Goal: Communication & Community: Answer question/provide support

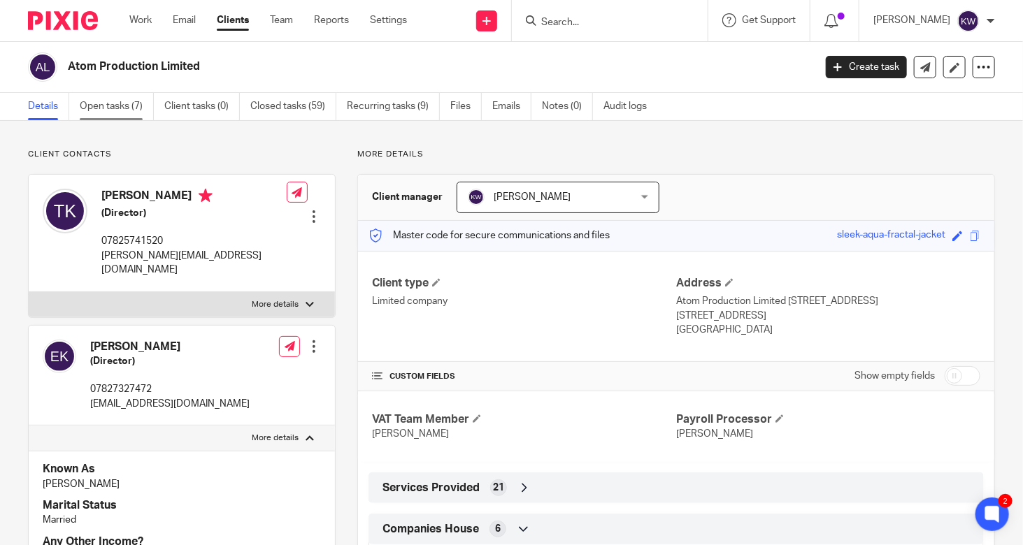
click at [106, 110] on link "Open tasks (7)" at bounding box center [117, 106] width 74 height 27
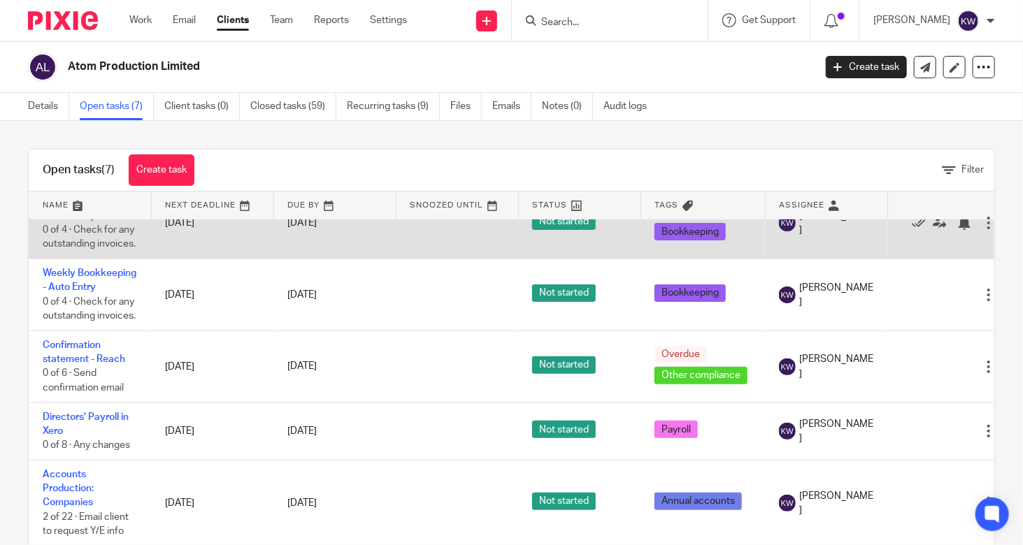
scroll to position [221, 0]
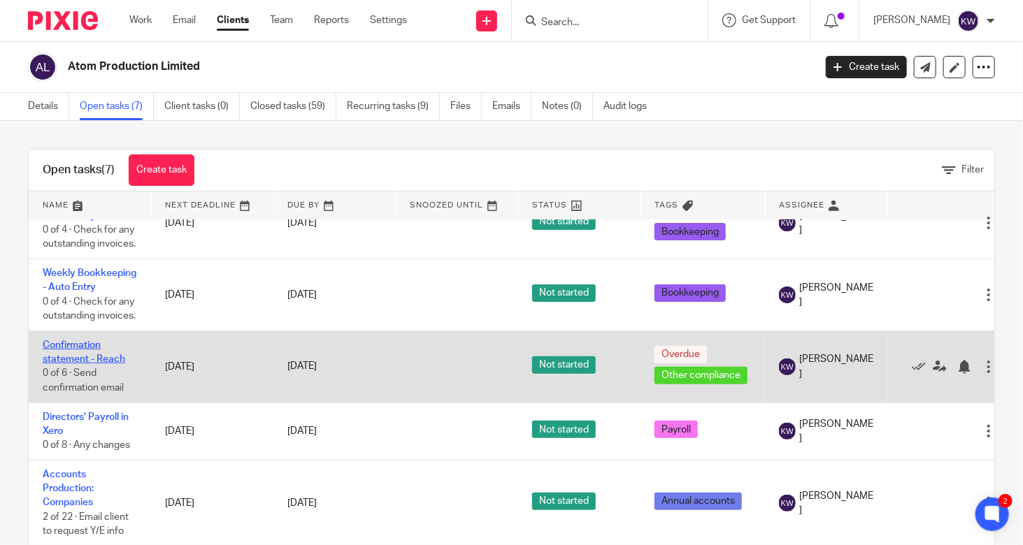
click at [73, 343] on link "Confirmation statement - Reach" at bounding box center [84, 352] width 82 height 24
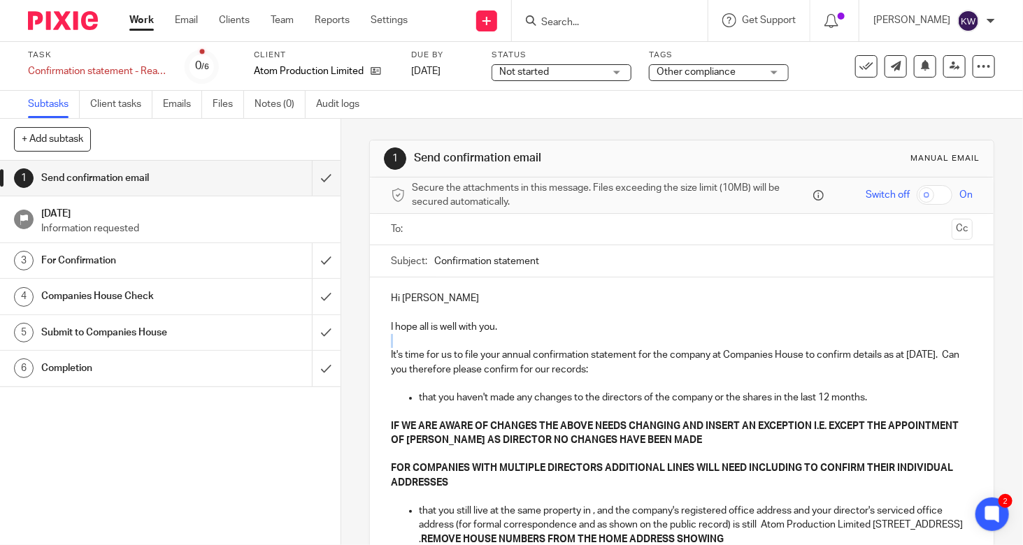
drag, startPoint x: 512, startPoint y: 324, endPoint x: 365, endPoint y: 333, distance: 147.8
click at [370, 333] on div "Hi [PERSON_NAME] I hope all is well with you. It's time for us to file your ann…" at bounding box center [682, 509] width 624 height 463
drag, startPoint x: 488, startPoint y: 340, endPoint x: 375, endPoint y: 324, distance: 114.4
click at [375, 324] on div "Hi [PERSON_NAME] h ope all is well with you. It's time for us to file your annu…" at bounding box center [682, 509] width 624 height 463
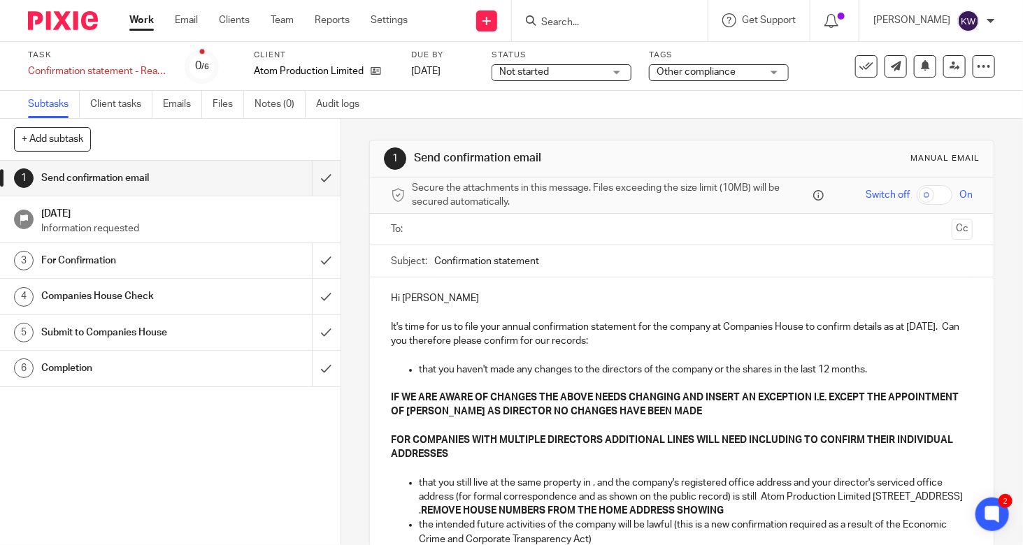
click at [670, 336] on p "It's time for us to file your annual confirmation statement for the company at …" at bounding box center [682, 334] width 582 height 29
click at [916, 322] on p "It's time for us to file your annual confirmation statement for the company at …" at bounding box center [682, 334] width 582 height 29
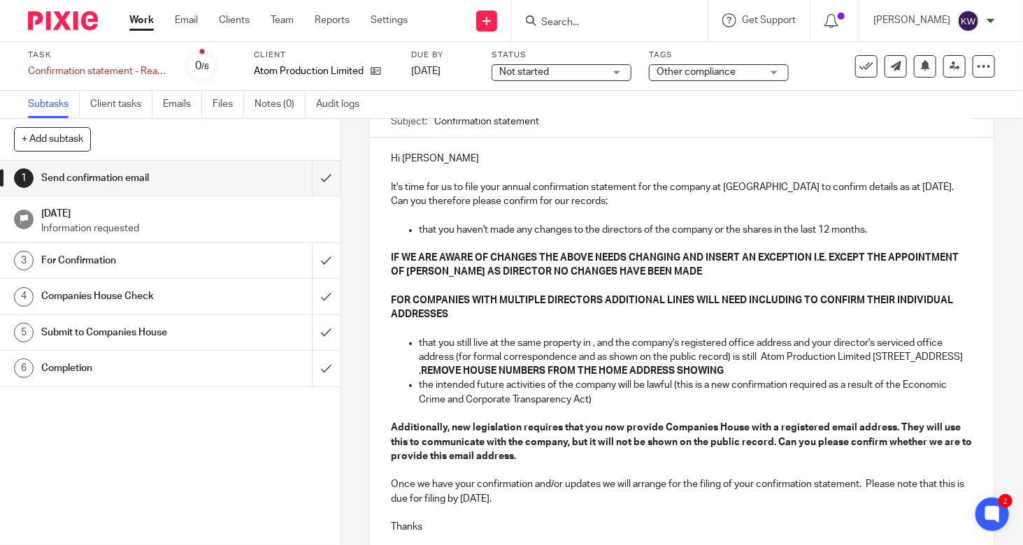
scroll to position [70, 0]
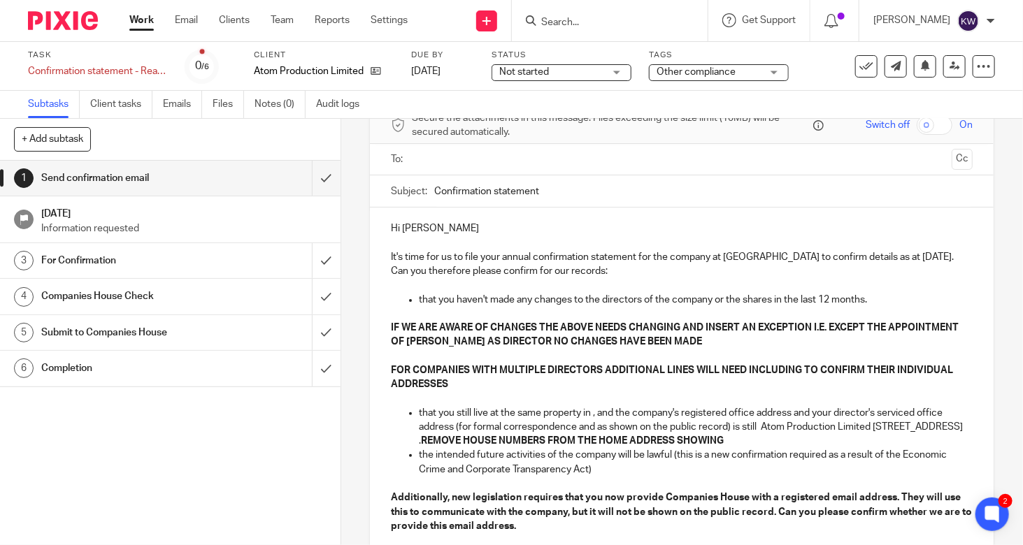
click at [595, 410] on p "that you still live at the same property in , and the company's registered offi…" at bounding box center [696, 427] width 554 height 43
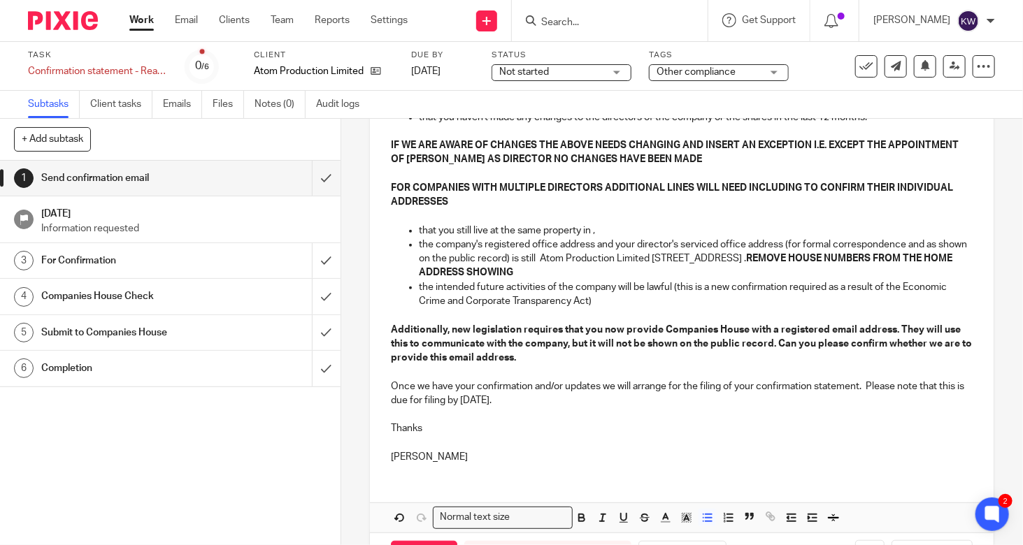
scroll to position [280, 0]
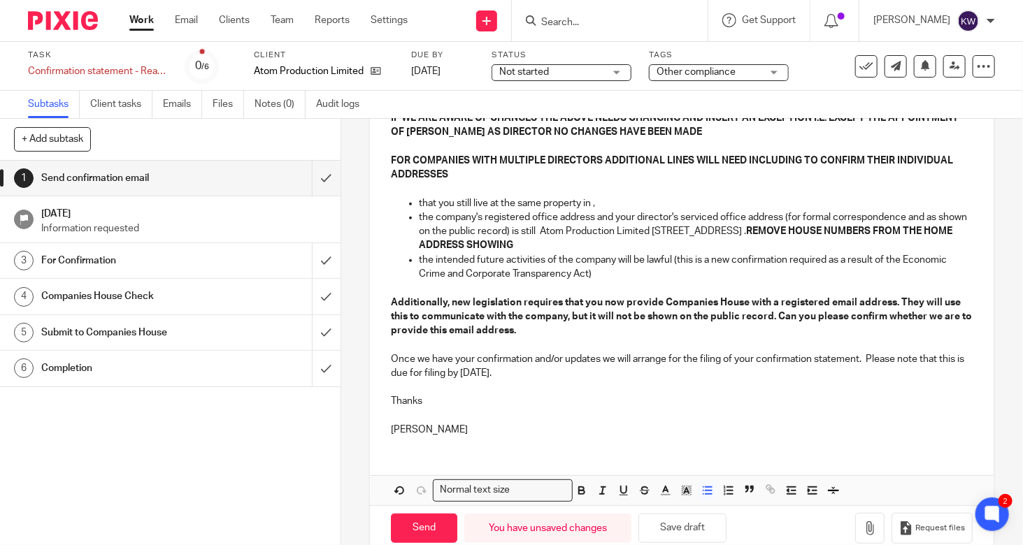
click at [566, 228] on p "the company's registered office address and your director's serviced office add…" at bounding box center [696, 231] width 554 height 43
click at [547, 231] on p "the company's registered office address and your director's serviced office add…" at bounding box center [696, 231] width 554 height 43
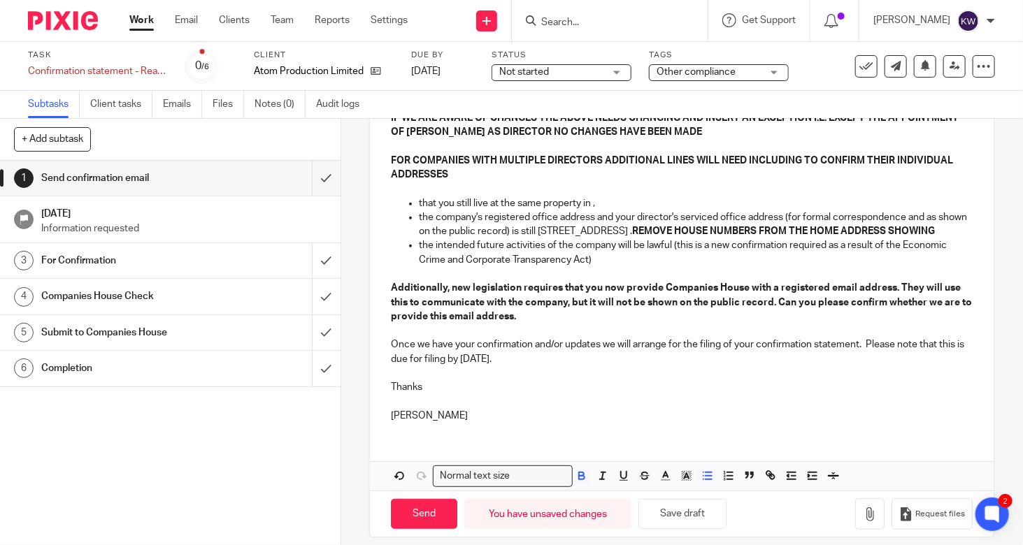
drag, startPoint x: 874, startPoint y: 238, endPoint x: 851, endPoint y: 230, distance: 23.9
click at [851, 230] on p "the company's registered office address and your director's serviced office add…" at bounding box center [696, 224] width 554 height 29
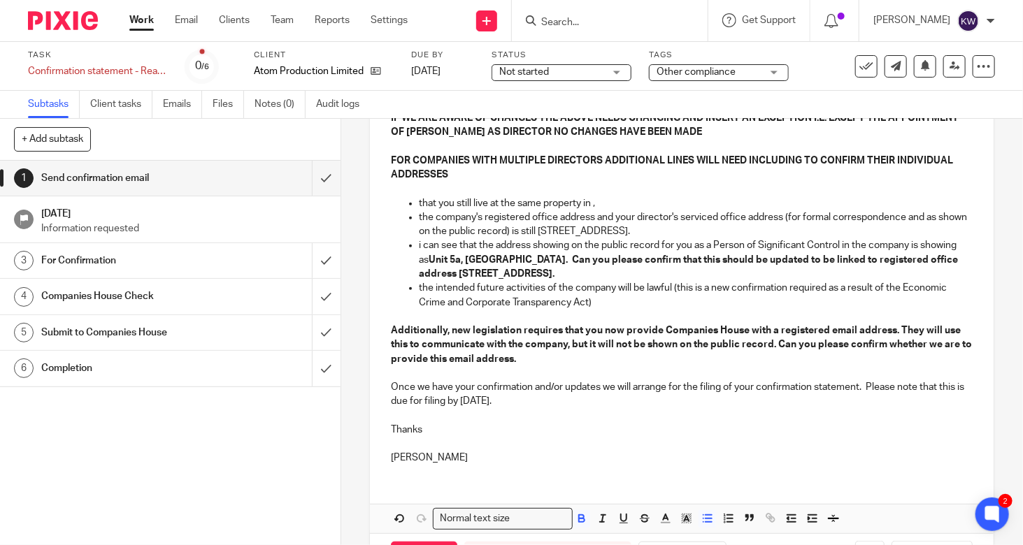
click at [579, 267] on p "i can see that the address showing on the public record for you as a Person of …" at bounding box center [696, 259] width 554 height 43
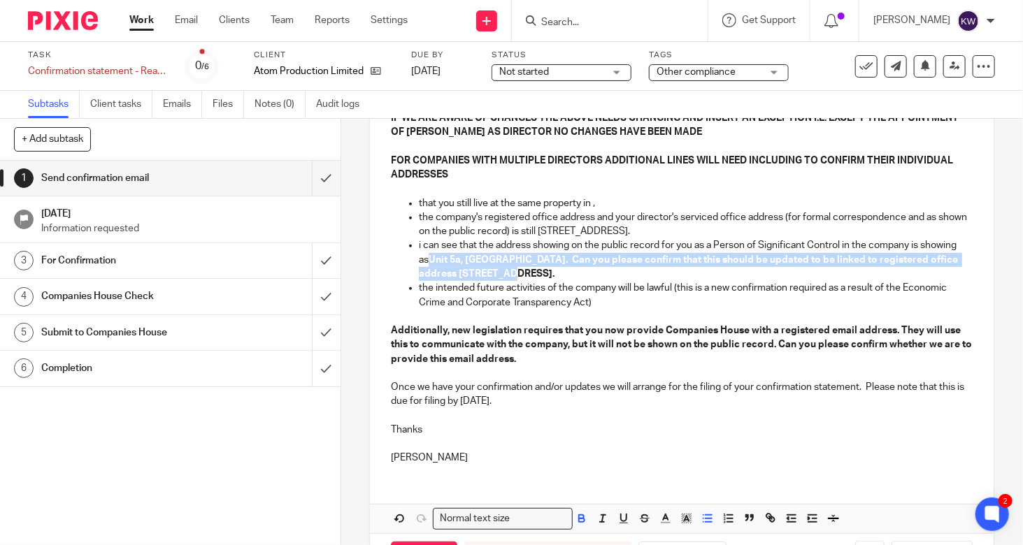
drag, startPoint x: 559, startPoint y: 271, endPoint x: 466, endPoint y: 262, distance: 94.1
click at [466, 262] on p "i can see that the address showing on the public record for you as a Person of …" at bounding box center [696, 259] width 554 height 43
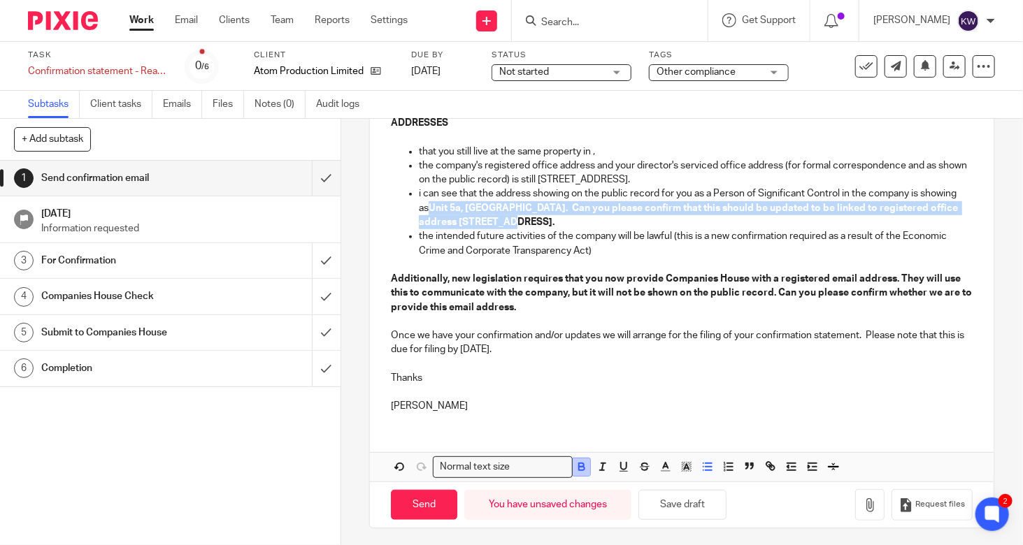
click at [582, 463] on icon "button" at bounding box center [581, 467] width 13 height 13
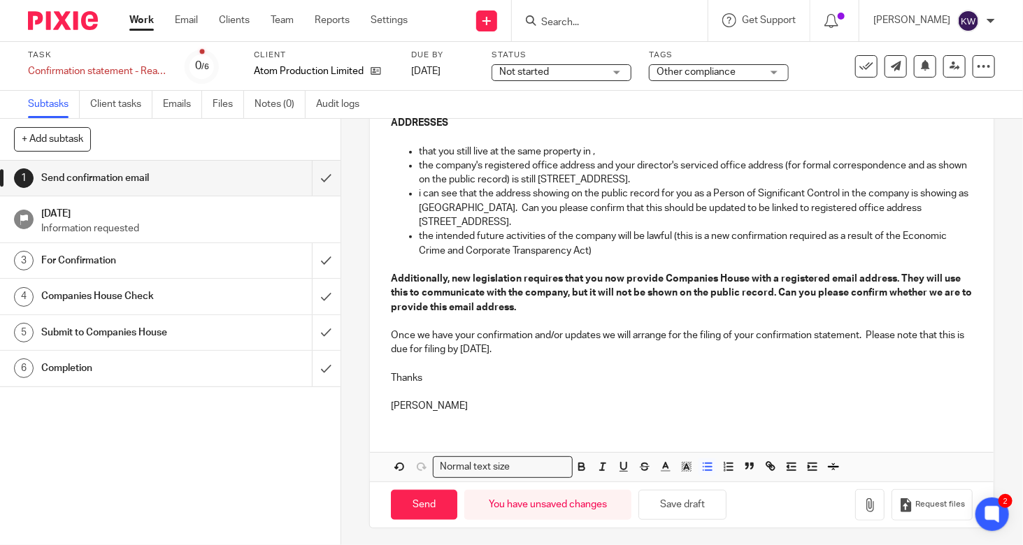
click at [585, 219] on p "i can see that the address showing on the public record for you as a Person of …" at bounding box center [696, 208] width 554 height 43
drag, startPoint x: 585, startPoint y: 219, endPoint x: 521, endPoint y: 268, distance: 80.8
click at [521, 268] on p at bounding box center [682, 265] width 582 height 14
click at [419, 192] on p "i can see that the address showing on the public record for you as a Person of …" at bounding box center [696, 208] width 554 height 43
drag, startPoint x: 546, startPoint y: 219, endPoint x: 401, endPoint y: 192, distance: 147.8
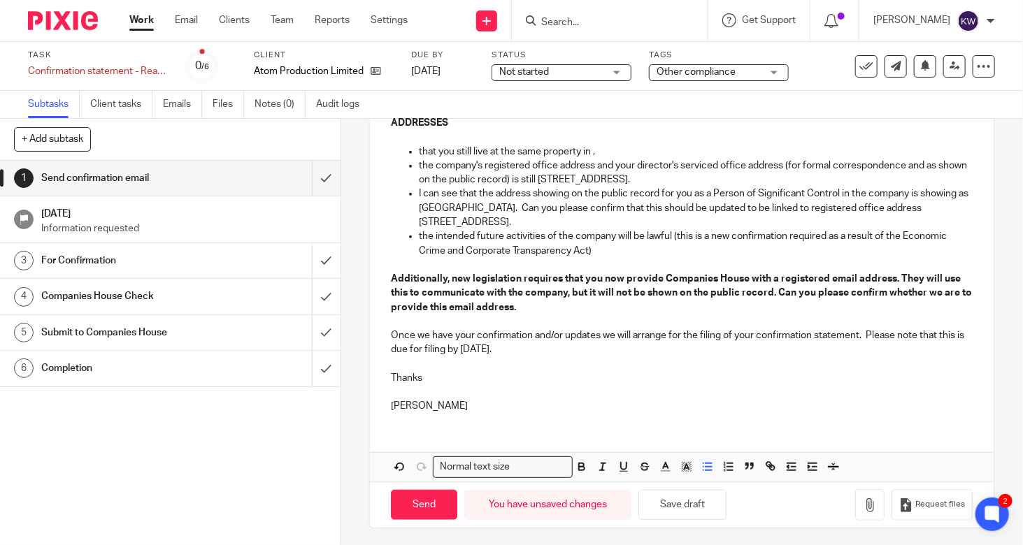
click at [401, 192] on ul "that you still live at the same property in , the company's registered office a…" at bounding box center [682, 187] width 582 height 85
click at [575, 470] on icon "button" at bounding box center [581, 467] width 13 height 13
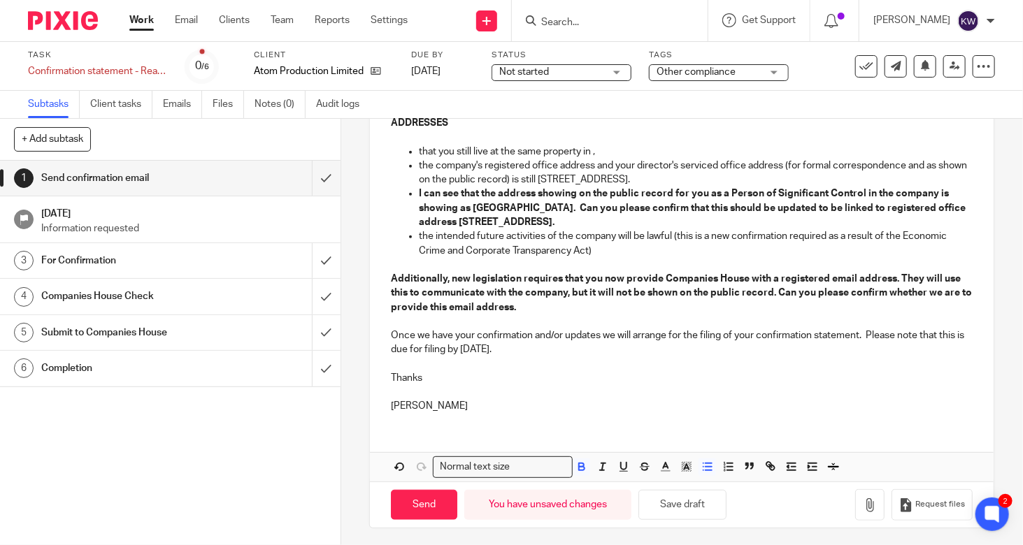
click at [611, 233] on p "the intended future activities of the company will be lawful (this is a new con…" at bounding box center [696, 243] width 554 height 29
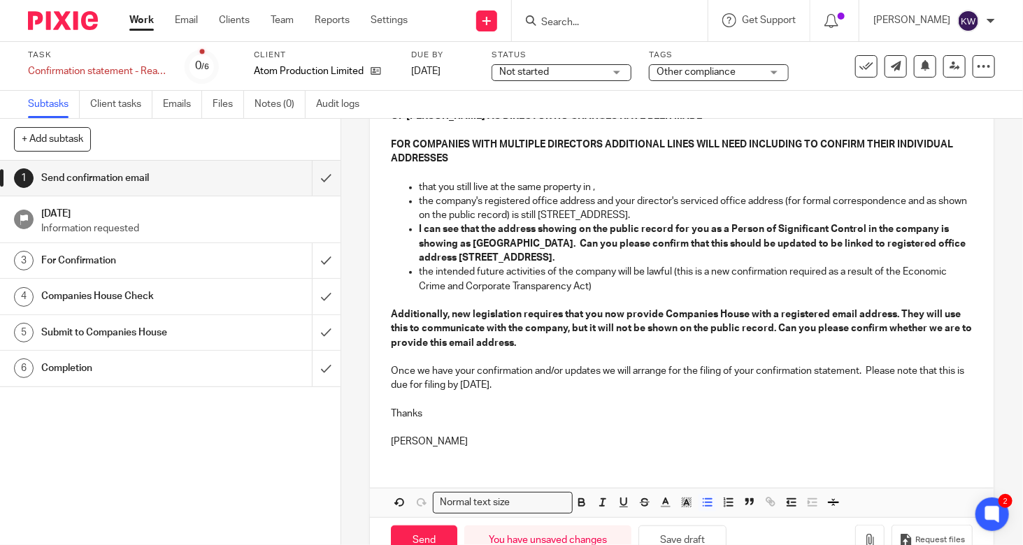
scroll to position [192, 0]
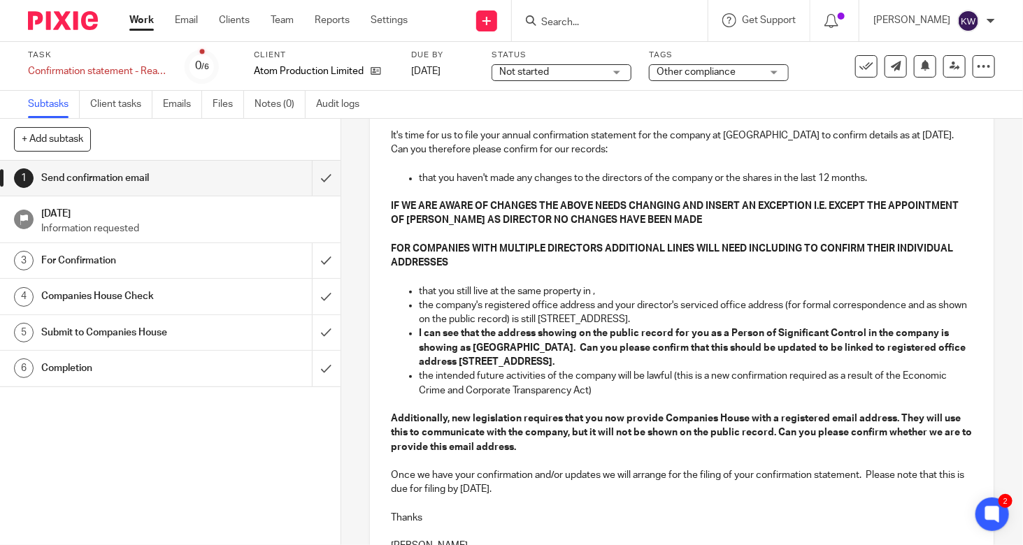
click at [605, 286] on p "that you still live at the same property in ," at bounding box center [696, 292] width 554 height 14
drag, startPoint x: 459, startPoint y: 261, endPoint x: 384, endPoint y: 204, distance: 94.4
click at [384, 204] on div "Hi [PERSON_NAME] It's time for us to file your annual confirmation statement fo…" at bounding box center [682, 325] width 624 height 478
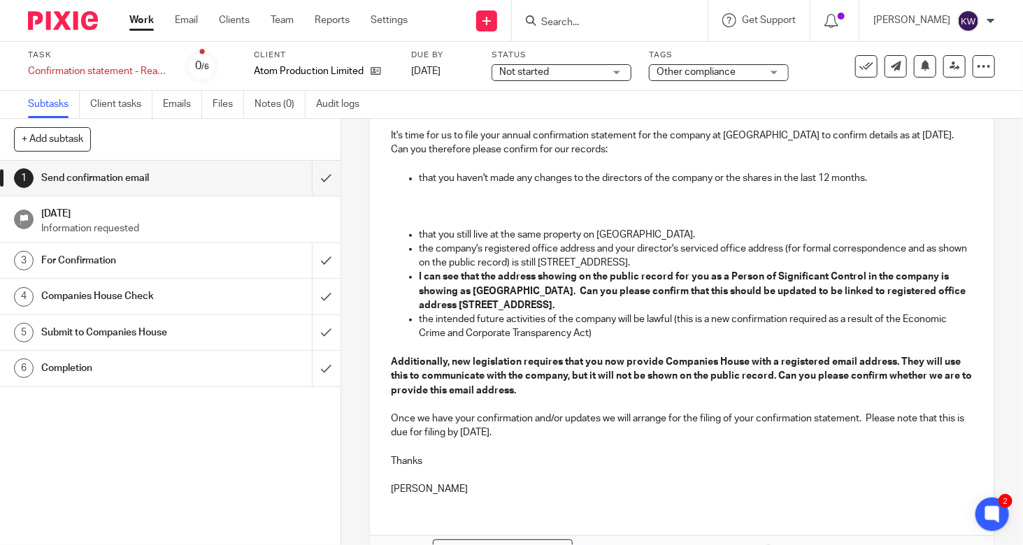
scroll to position [70, 0]
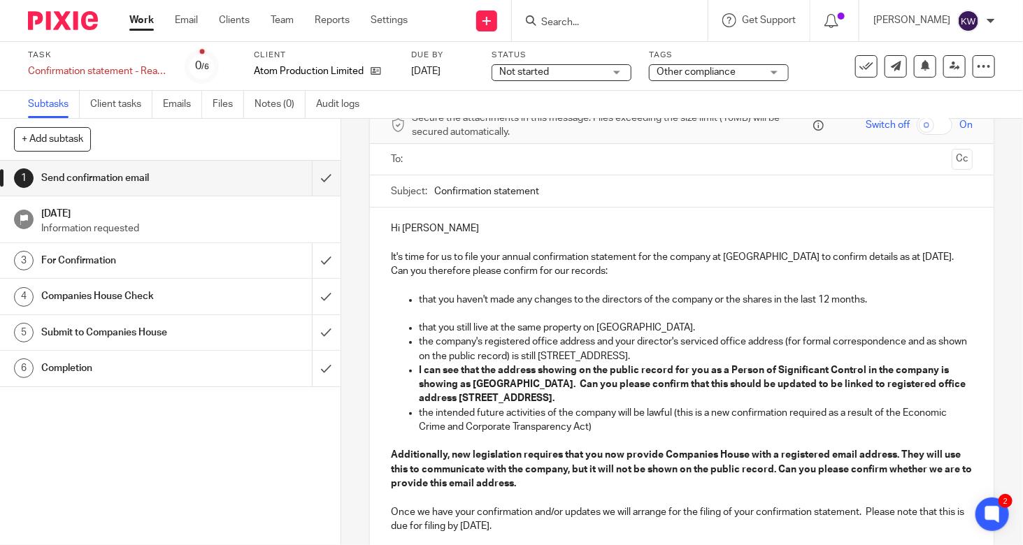
click at [452, 329] on p "that you still live at the same property on [GEOGRAPHIC_DATA]." at bounding box center [696, 328] width 554 height 14
click at [763, 322] on p "that you and [PERSON_NAME] still live at the same property on [GEOGRAPHIC_DATA]." at bounding box center [696, 328] width 554 height 14
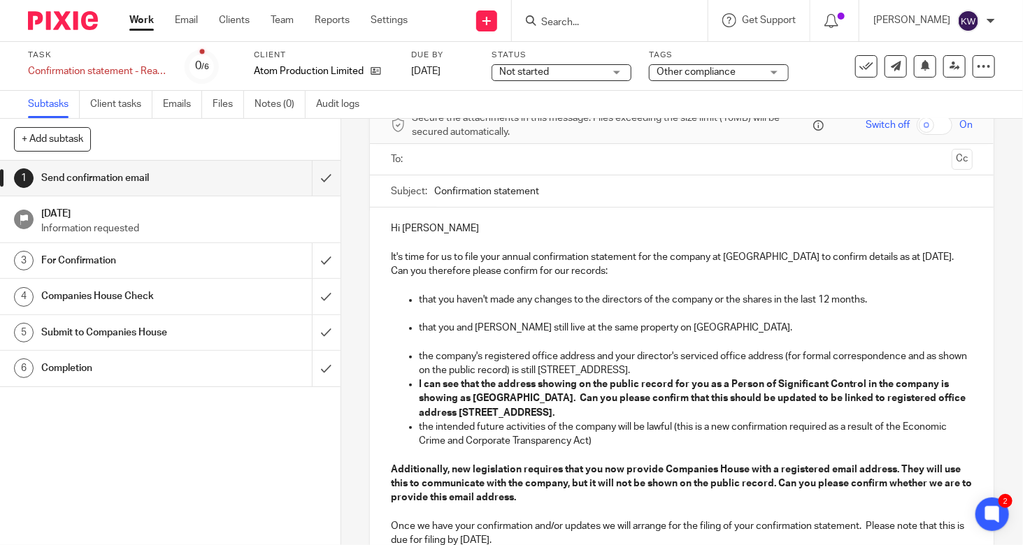
click at [865, 365] on p "the company's registered office address and your director's serviced office add…" at bounding box center [696, 364] width 554 height 29
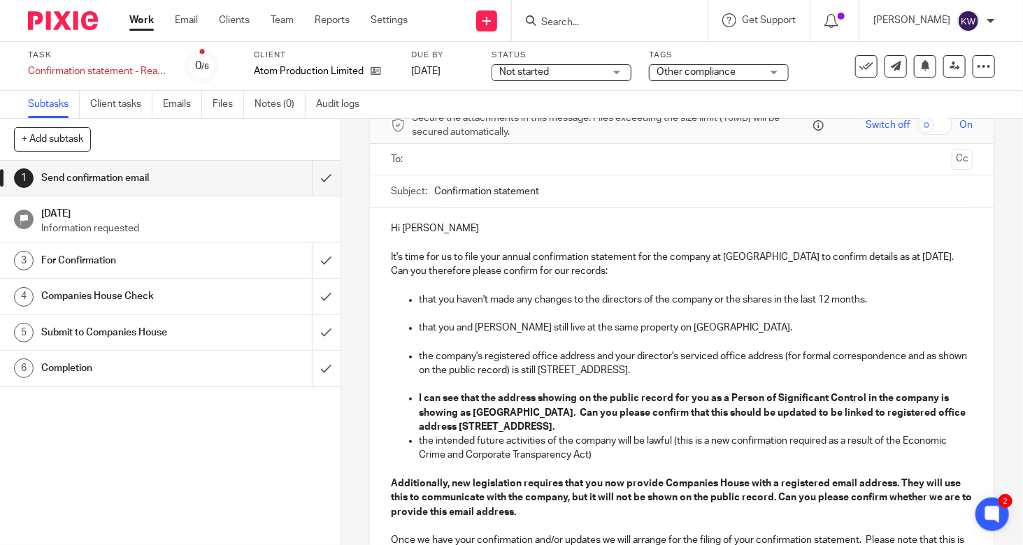
click at [872, 420] on p "I can see that the address showing on the public record for you as a Person of …" at bounding box center [696, 412] width 554 height 43
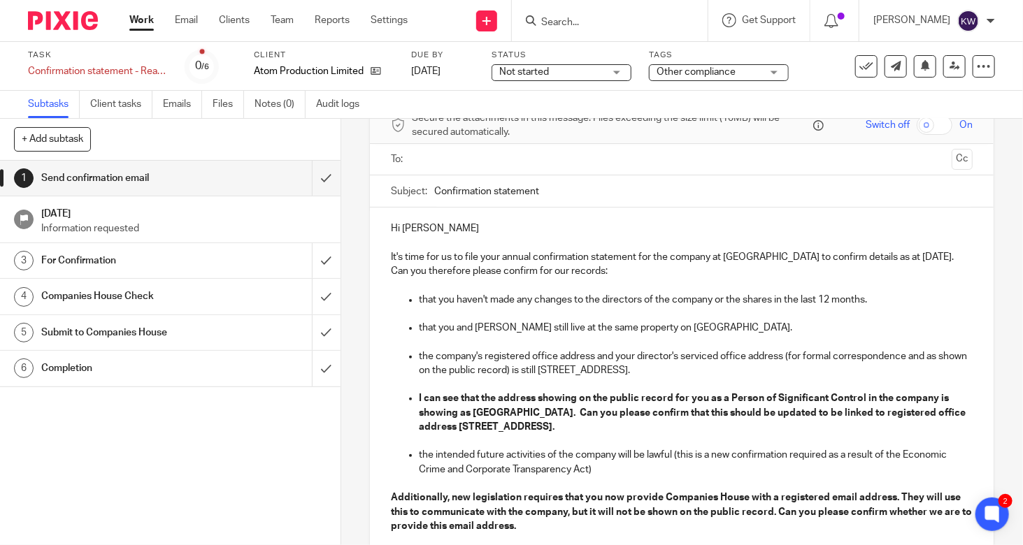
click at [710, 297] on p "that you haven't made any changes to the directors of the company or the shares…" at bounding box center [696, 300] width 554 height 14
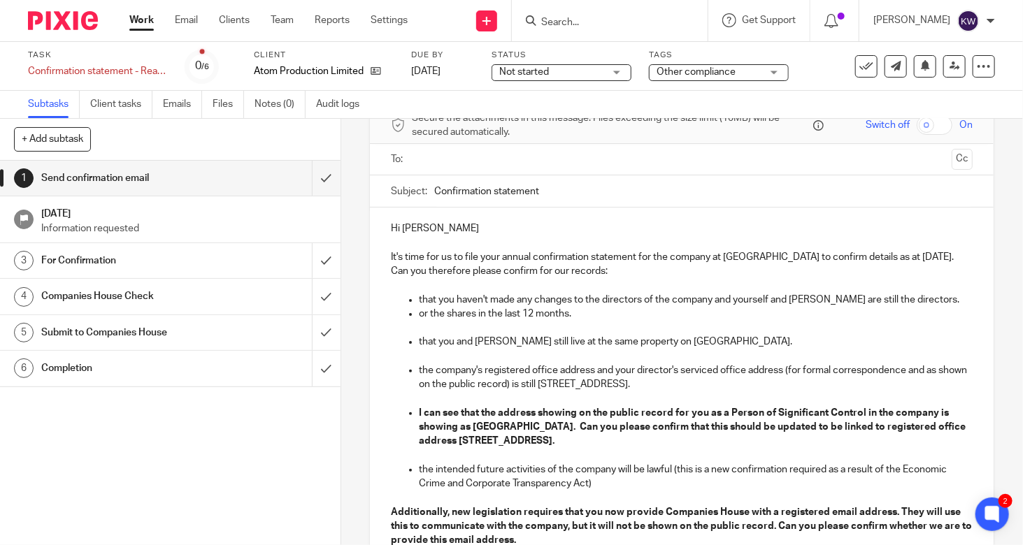
click at [910, 296] on p "that you haven't made any changes to the directors of the company and yourself …" at bounding box center [696, 300] width 554 height 14
click at [907, 309] on p "or the shares in the last 12 months." at bounding box center [696, 314] width 554 height 14
click at [410, 312] on ul "that you haven't made any changes to the directors of the company and yourself …" at bounding box center [682, 307] width 582 height 29
click at [909, 298] on p "that you haven't made any changes to the directors of the company and yourself …" at bounding box center [696, 300] width 554 height 14
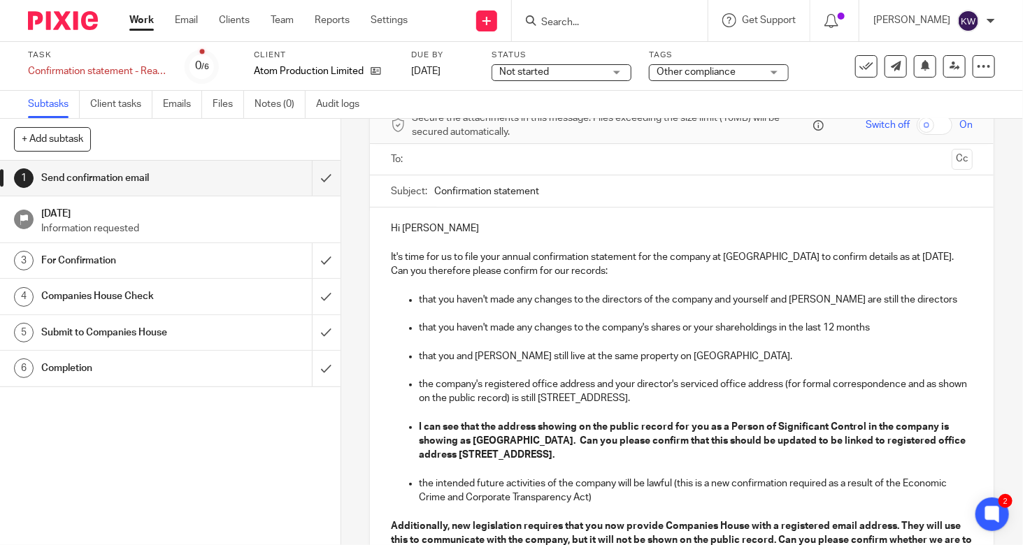
click at [884, 325] on p "that you haven't made any changes to the company's shares or your shareholdings…" at bounding box center [696, 328] width 554 height 14
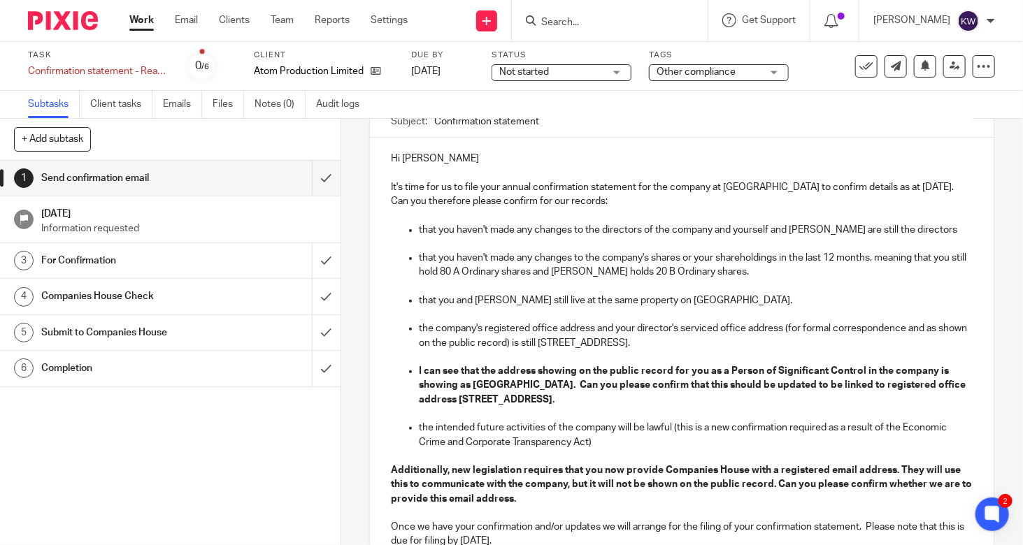
scroll to position [210, 0]
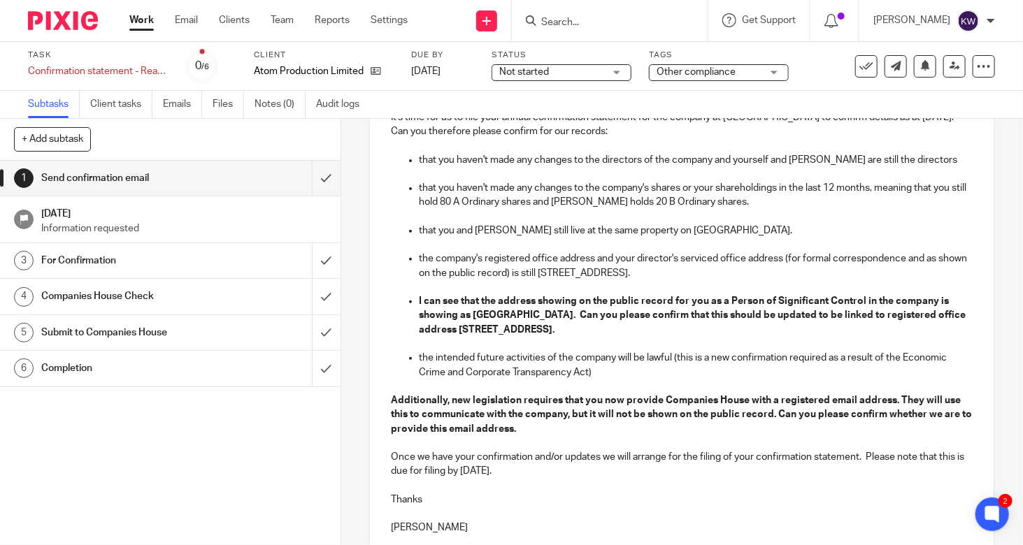
click at [419, 356] on p "the intended future activities of the company will be lawful (this is a new con…" at bounding box center [696, 365] width 554 height 29
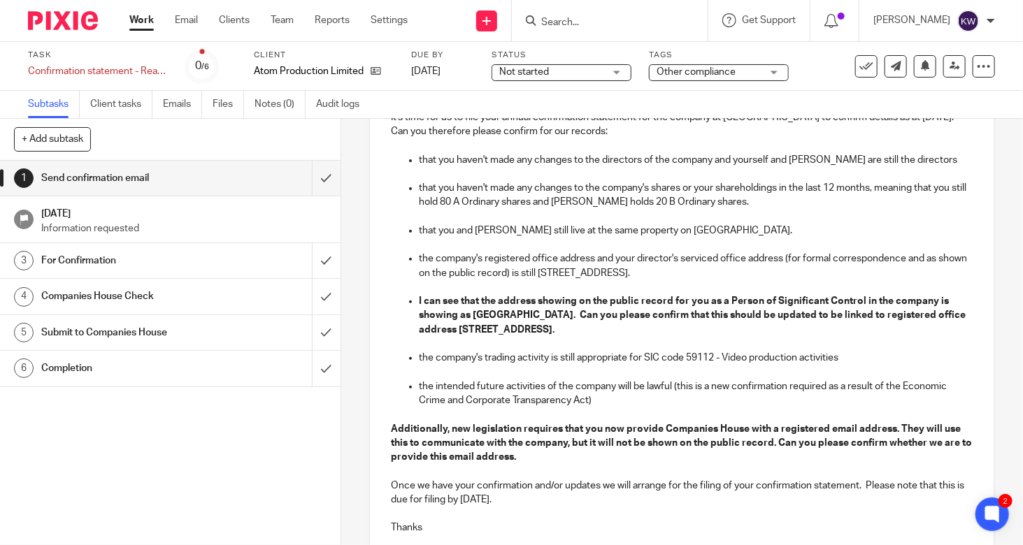
scroll to position [140, 0]
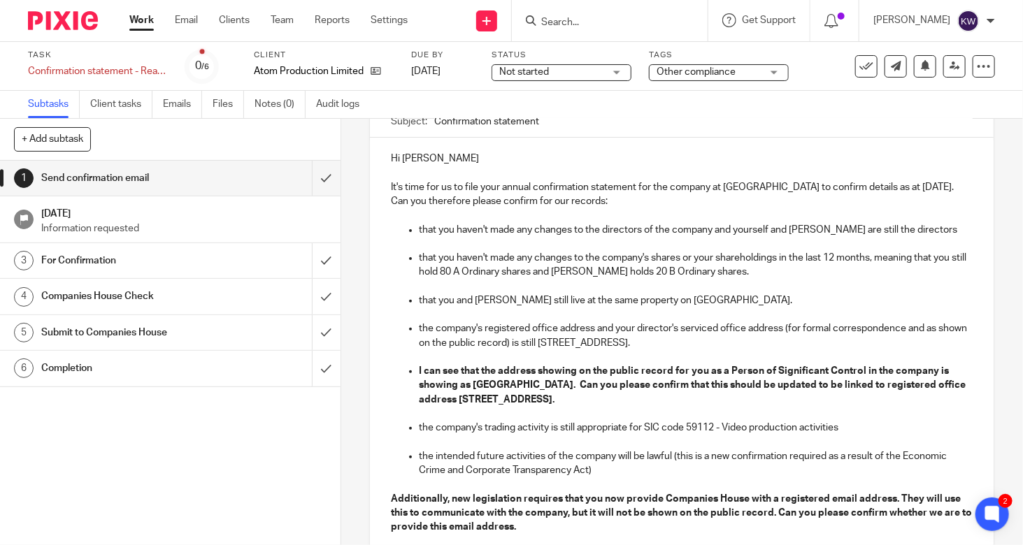
click at [594, 468] on p "the intended future activities of the company will be lawful (this is a new con…" at bounding box center [696, 463] width 554 height 29
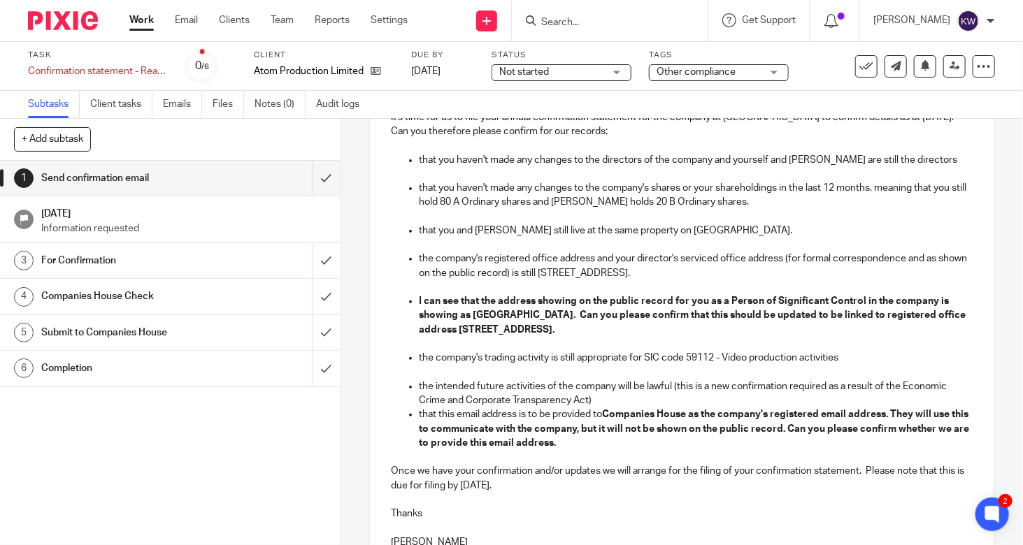
scroll to position [280, 0]
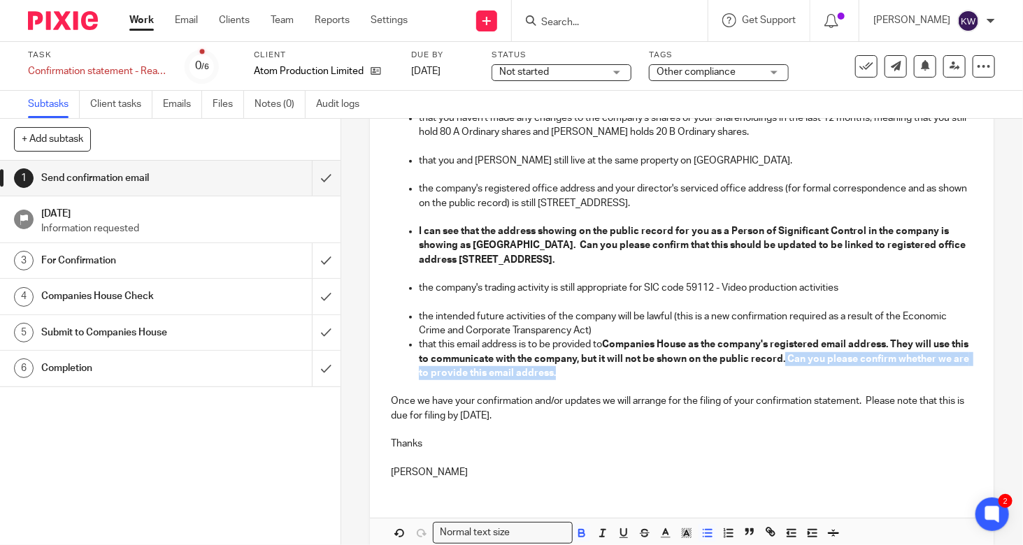
drag, startPoint x: 828, startPoint y: 366, endPoint x: 797, endPoint y: 361, distance: 31.8
click at [797, 361] on p "that this email address is to be provided to Companies House as the company's r…" at bounding box center [696, 359] width 554 height 43
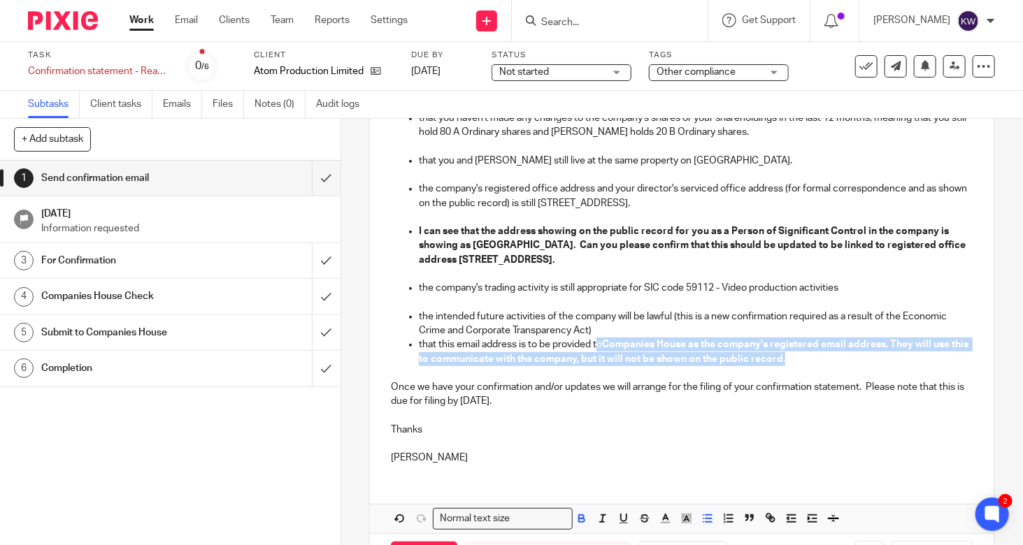
drag, startPoint x: 819, startPoint y: 357, endPoint x: 595, endPoint y: 344, distance: 224.8
click at [595, 344] on p "that this email address is to be provided to Companies House as the company's r…" at bounding box center [696, 352] width 554 height 29
click at [577, 515] on icon "button" at bounding box center [581, 518] width 13 height 13
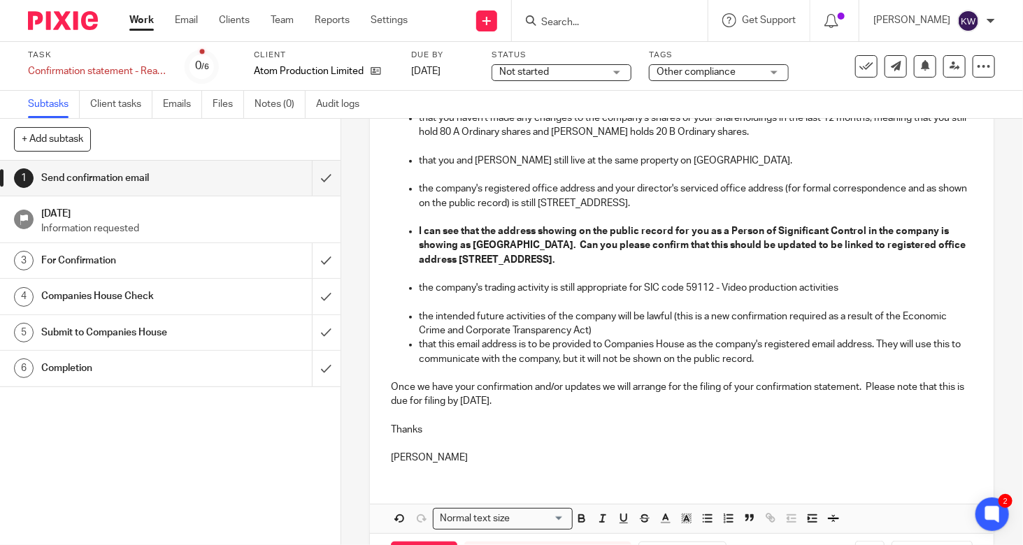
click at [645, 409] on p "Thanks" at bounding box center [682, 423] width 582 height 29
click at [659, 322] on p "the intended future activities of the company will be lawful (this is a new con…" at bounding box center [696, 324] width 554 height 29
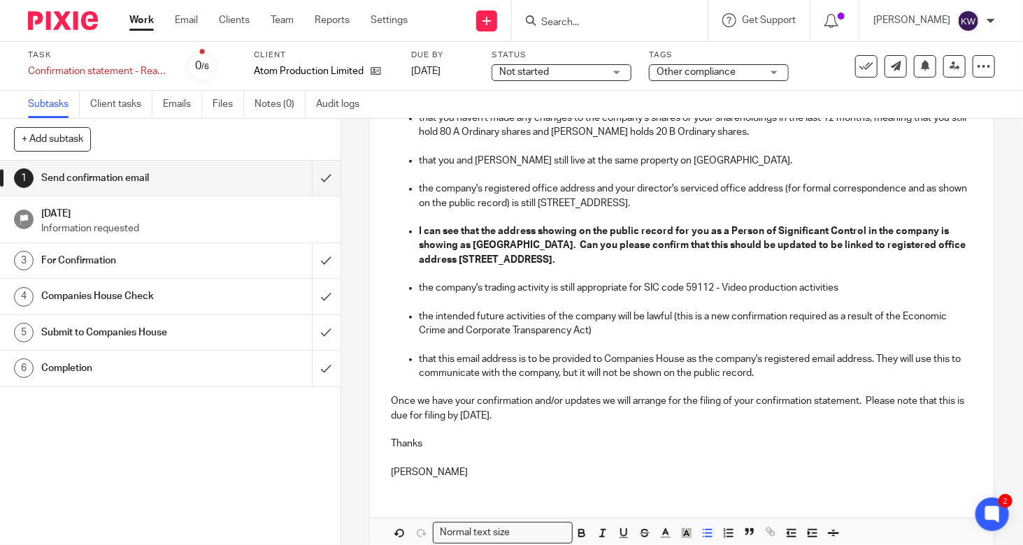
scroll to position [346, 0]
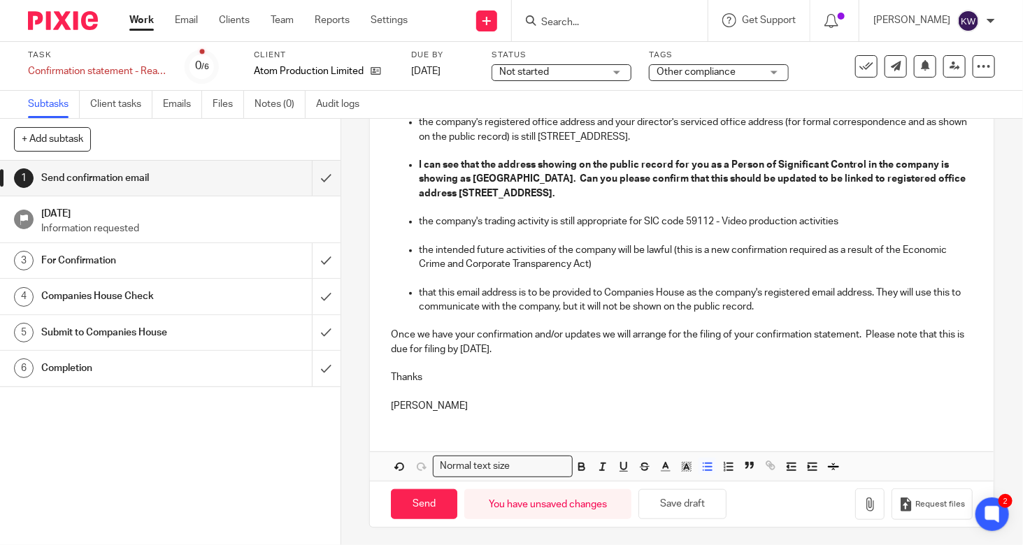
click at [526, 332] on p "Once we have your confirmation and/or updates we will arrange for the filing of…" at bounding box center [682, 342] width 582 height 29
click at [554, 345] on p "Once we have your confirmations and/or updates we will arrange for the filing o…" at bounding box center [682, 342] width 582 height 29
click at [494, 345] on p "Once we have your confirmations and/or updates we will arrange for the filing o…" at bounding box center [682, 342] width 582 height 29
click at [521, 347] on p "Once we have your confirmations and/or updates we will arrange for the filing o…" at bounding box center [682, 342] width 582 height 29
click at [697, 505] on button "Save draft" at bounding box center [682, 504] width 88 height 30
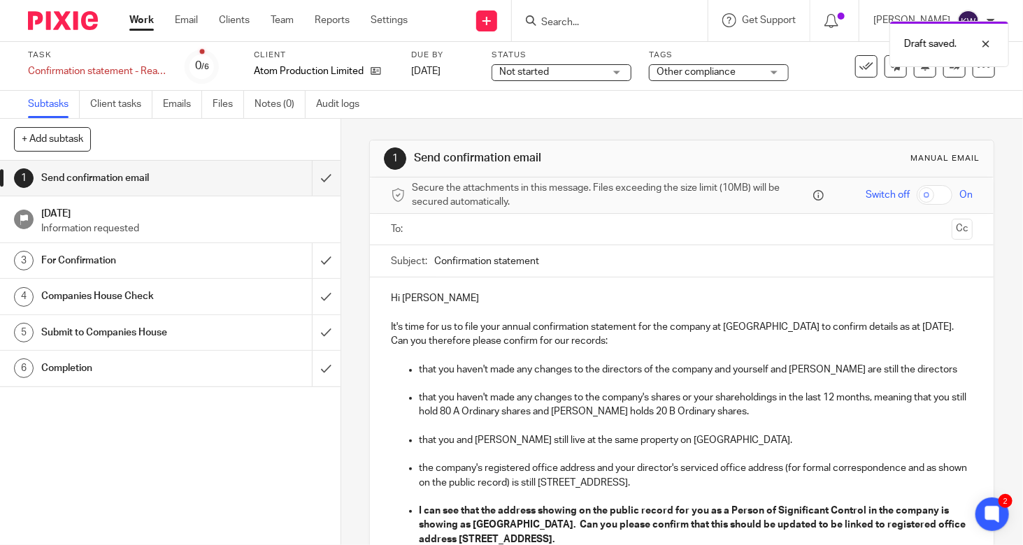
scroll to position [0, 0]
click at [429, 263] on div "Subject: Confirmation statement" at bounding box center [682, 260] width 582 height 31
click at [434, 264] on input "Confirmation statement" at bounding box center [703, 260] width 538 height 31
click at [770, 367] on p "that you haven't made any changes to the directors of the company and yourself …" at bounding box center [696, 370] width 554 height 14
click at [493, 257] on input "Reply needed re filing of confirmation statement" at bounding box center [703, 260] width 538 height 31
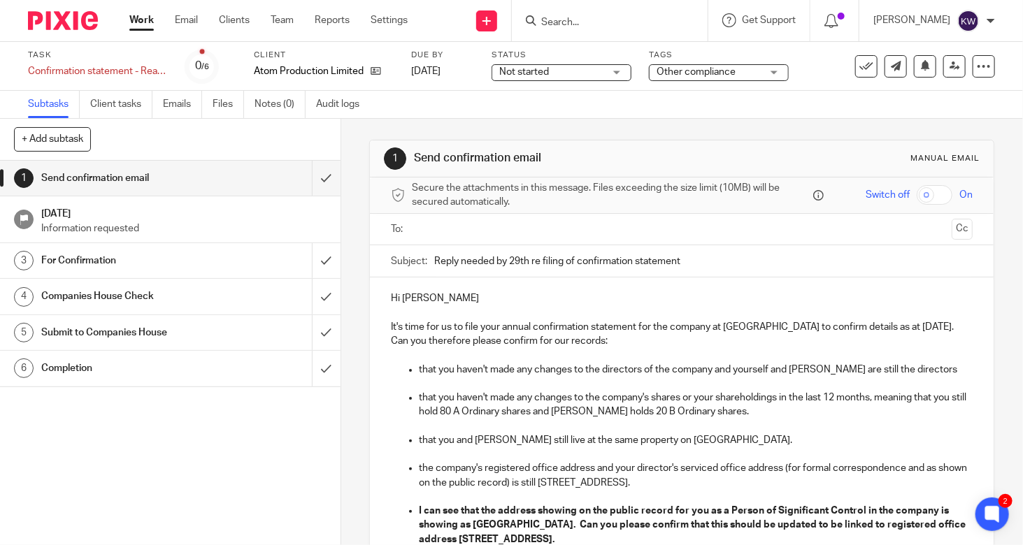
type input "Reply needed by 29th re filing of confirmation statement"
click at [624, 351] on p at bounding box center [682, 355] width 582 height 14
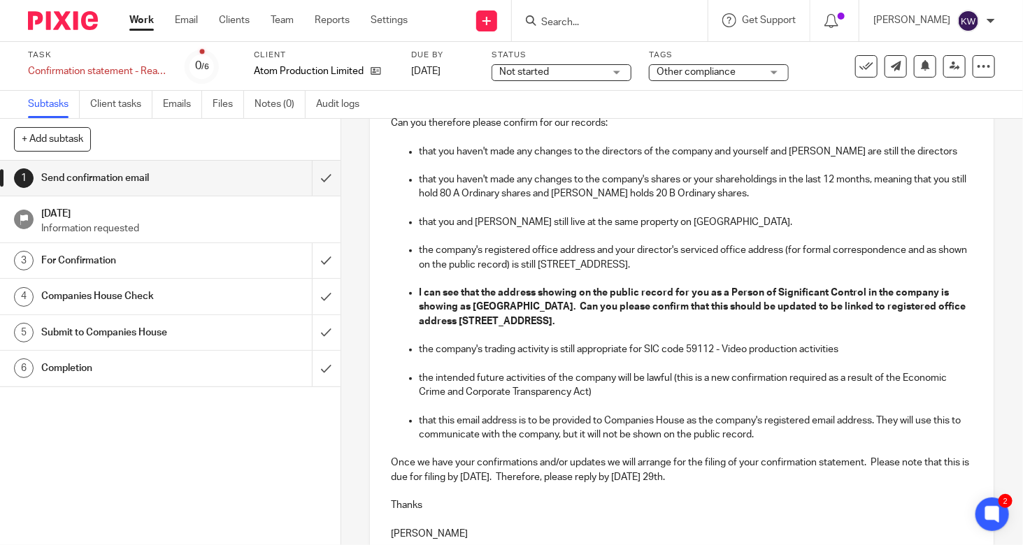
scroll to position [346, 0]
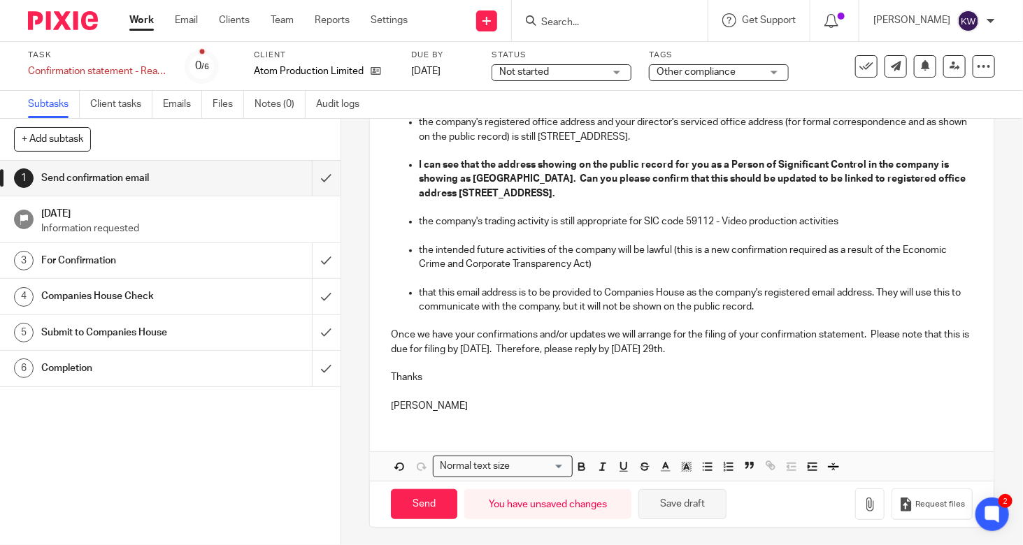
click at [689, 500] on button "Save draft" at bounding box center [682, 504] width 88 height 30
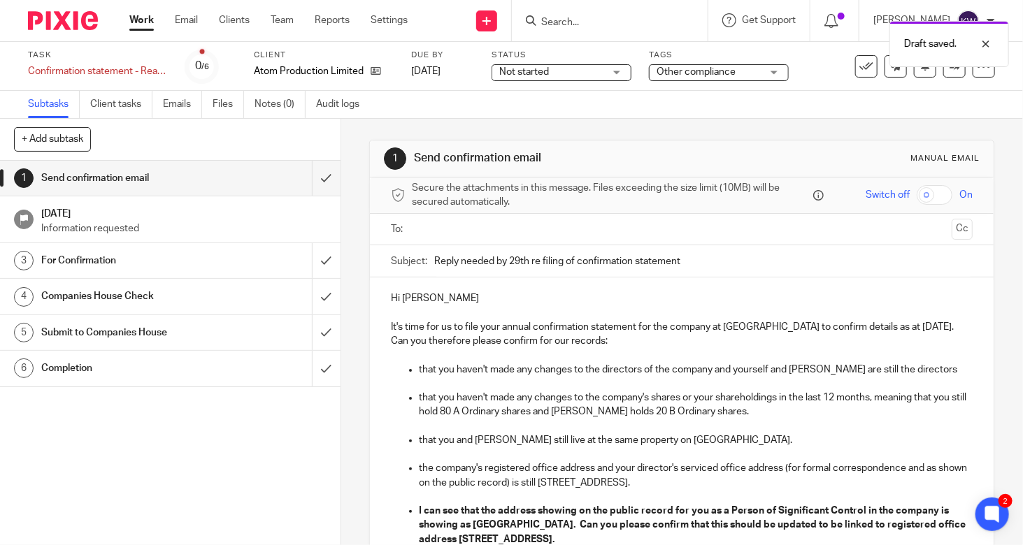
scroll to position [0, 0]
click at [559, 227] on input "text" at bounding box center [681, 230] width 529 height 16
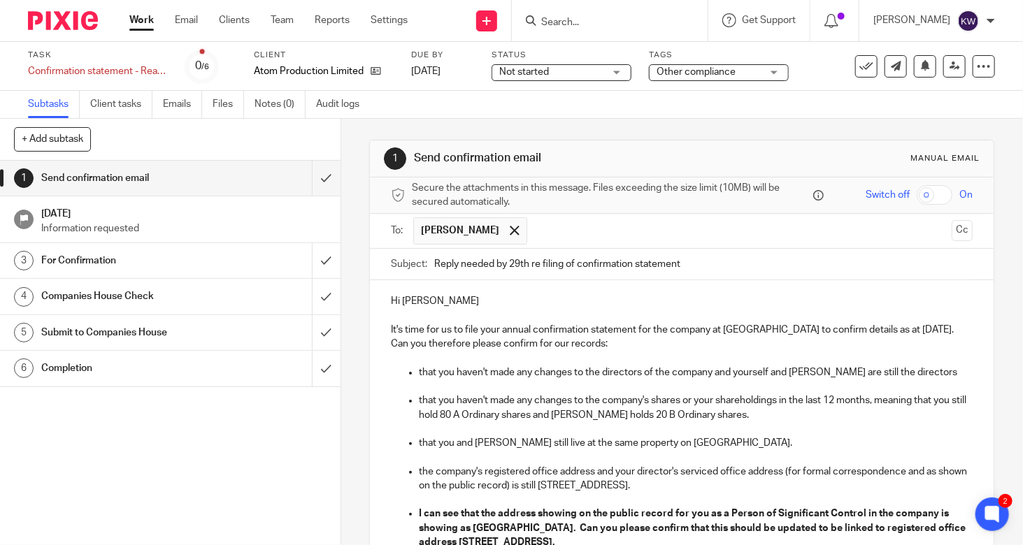
click at [635, 398] on p "that you haven't made any changes to the company's shares or your shareholdings…" at bounding box center [696, 408] width 554 height 29
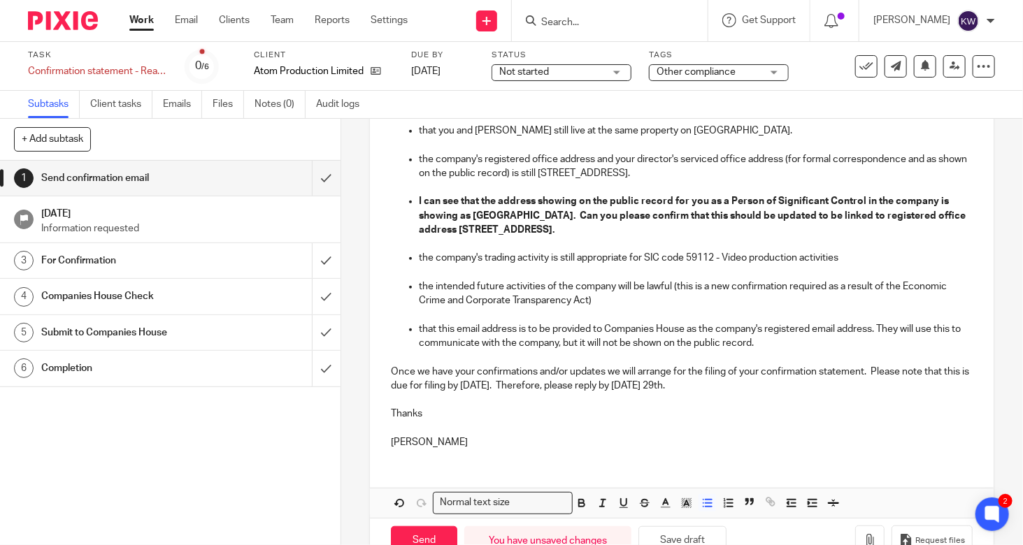
scroll to position [348, 0]
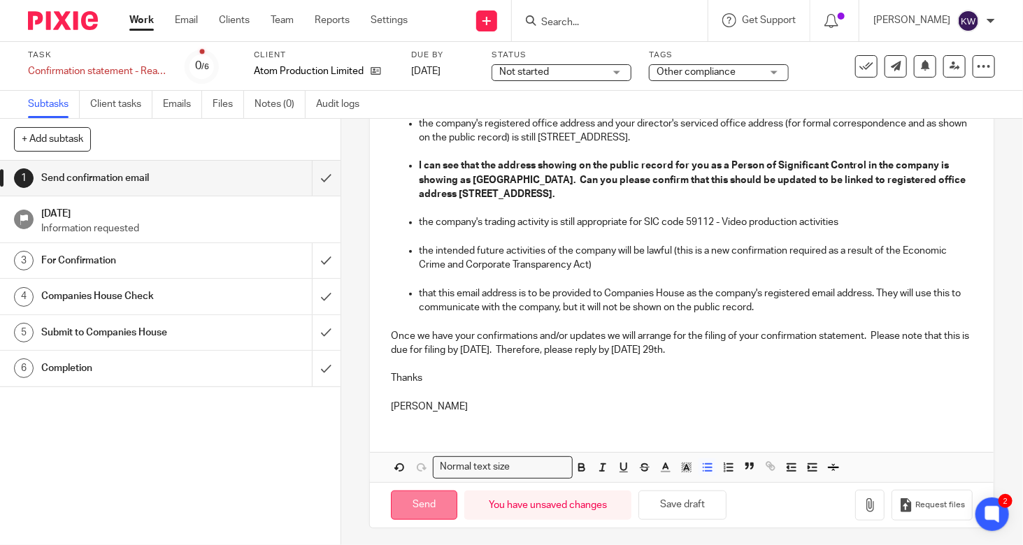
click at [429, 496] on input "Send" at bounding box center [424, 506] width 66 height 30
type input "Sent"
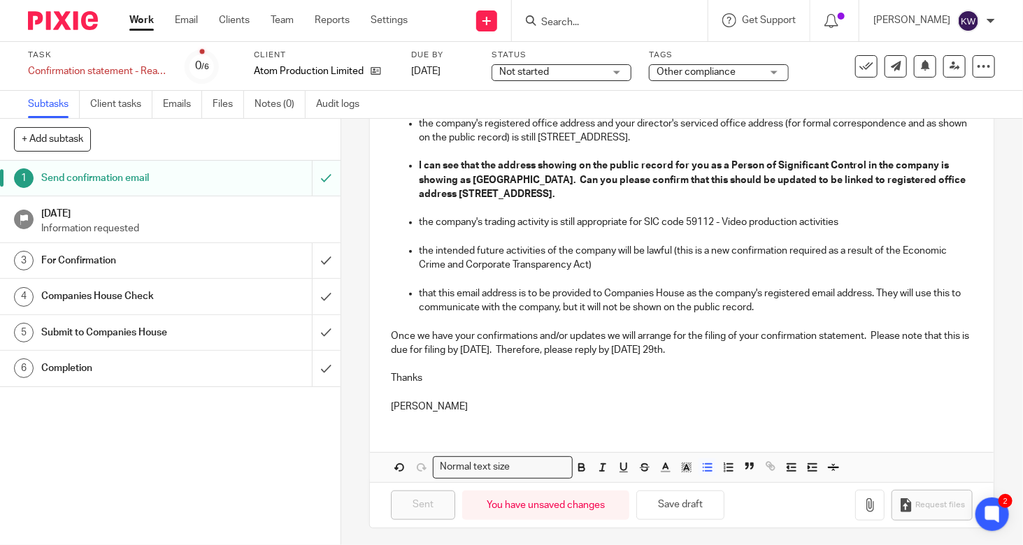
click at [704, 73] on span "Other compliance" at bounding box center [695, 72] width 79 height 10
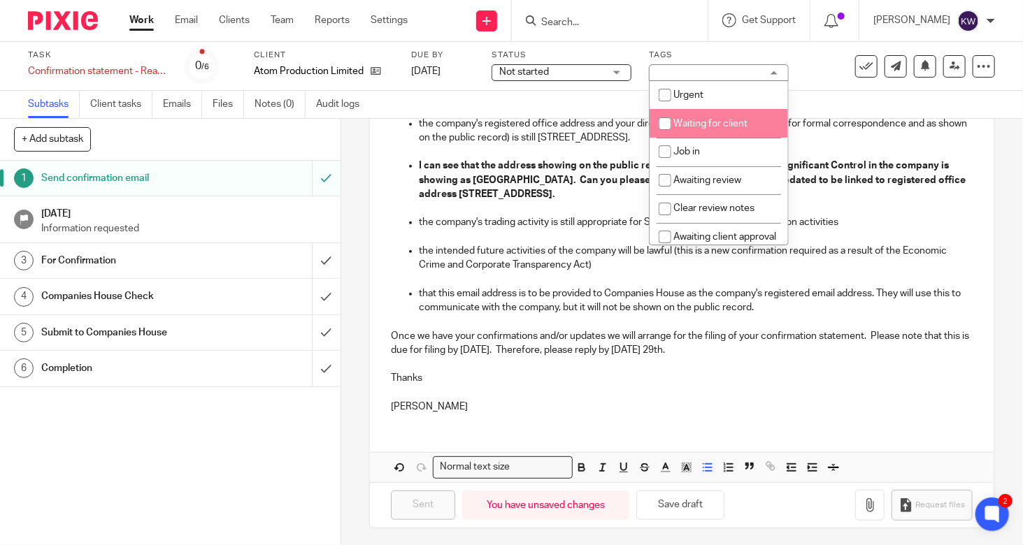
click at [665, 123] on input "checkbox" at bounding box center [665, 123] width 27 height 27
checkbox input "true"
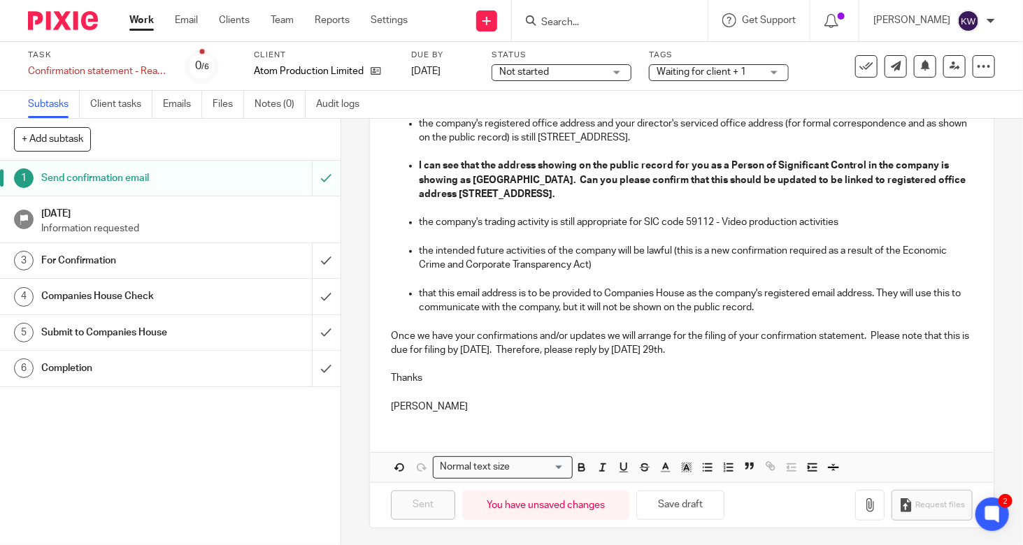
click at [554, 321] on p at bounding box center [682, 322] width 582 height 14
